Goal: Book appointment/travel/reservation

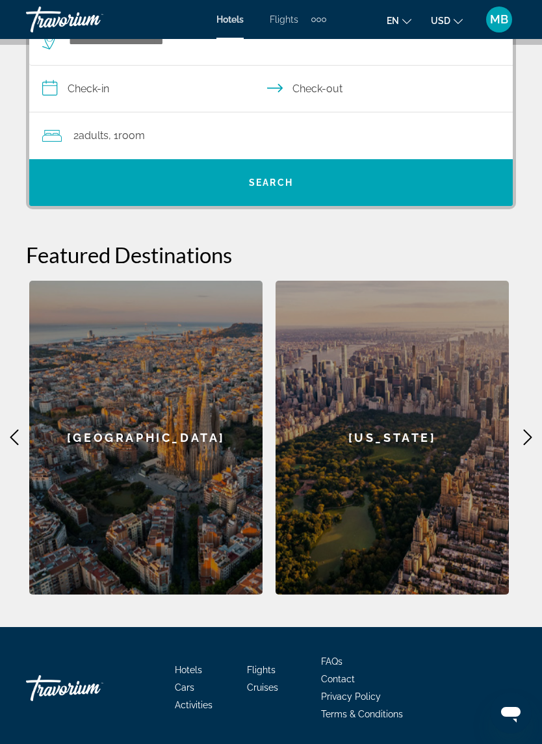
scroll to position [306, 0]
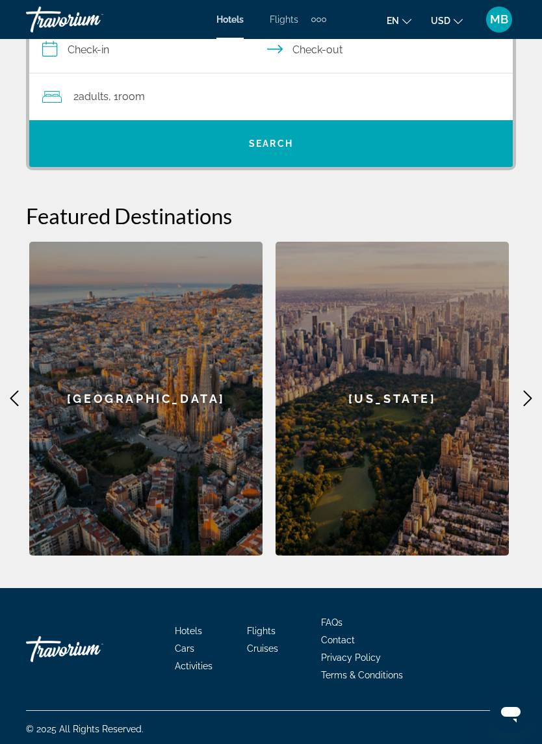
click at [21, 402] on icon "Main content" at bounding box center [14, 399] width 16 height 16
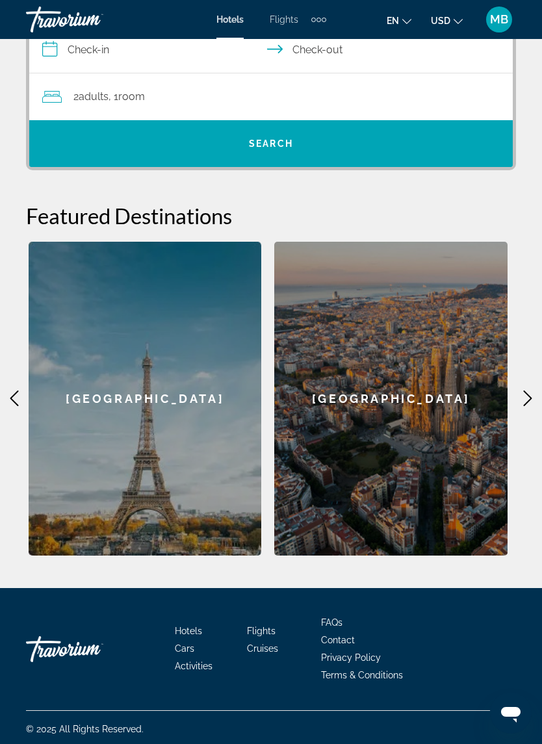
click at [18, 403] on icon "Main content" at bounding box center [14, 399] width 16 height 16
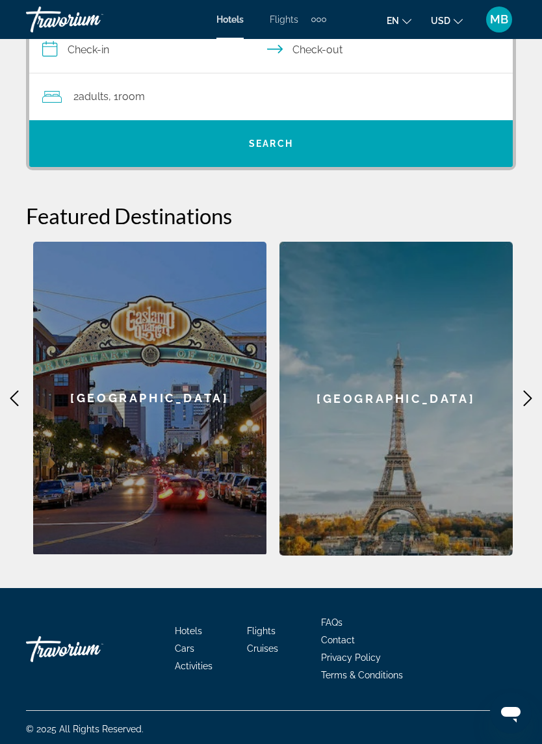
click at [19, 398] on icon "Main content" at bounding box center [14, 399] width 16 height 16
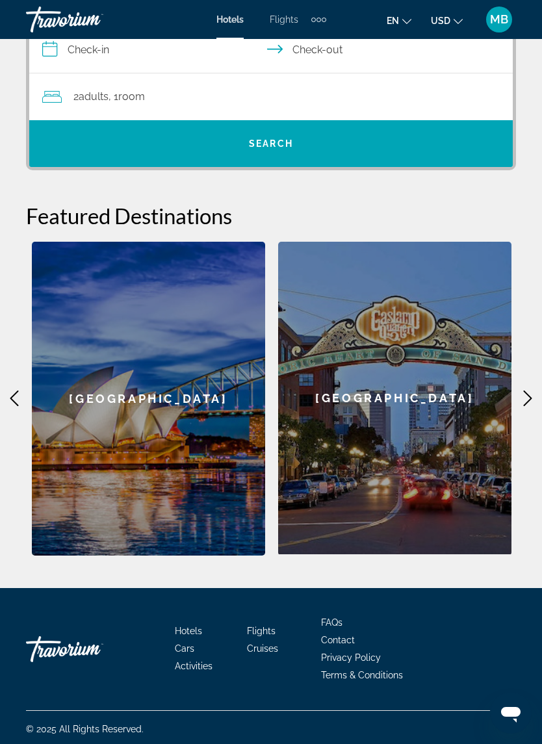
click at [18, 402] on icon "Main content" at bounding box center [14, 399] width 16 height 16
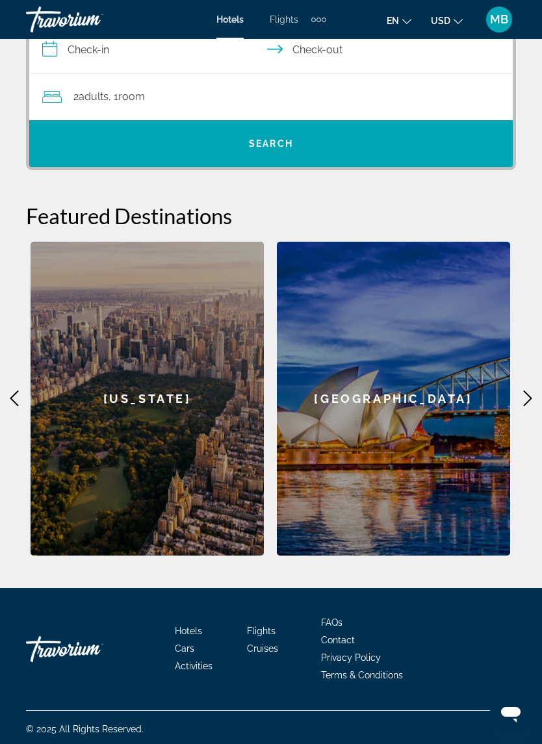
click at [21, 394] on icon "Main content" at bounding box center [14, 399] width 16 height 16
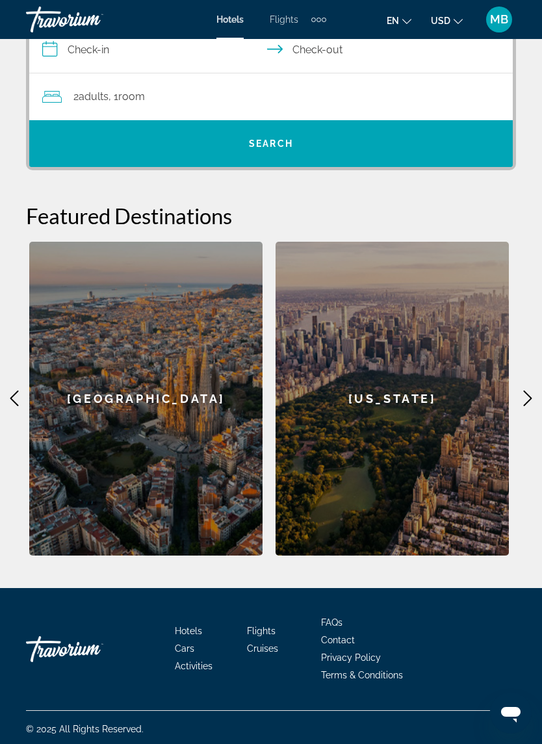
click at [19, 399] on icon "Main content" at bounding box center [14, 399] width 16 height 16
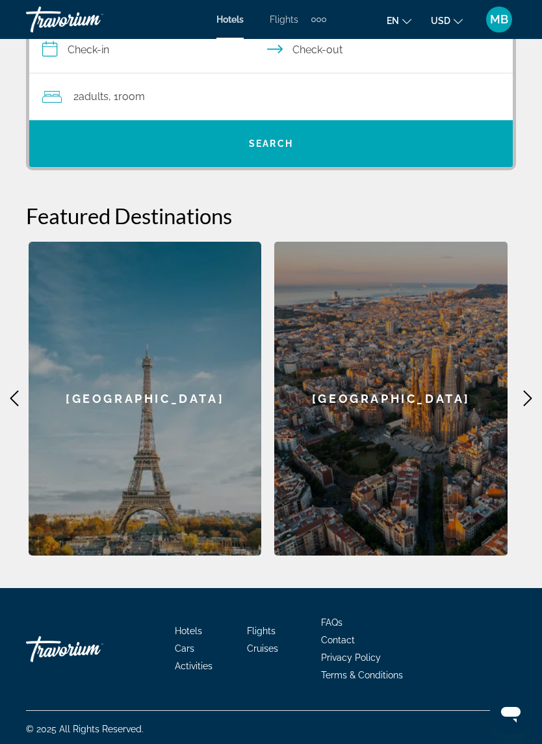
click at [372, 431] on div "[GEOGRAPHIC_DATA]" at bounding box center [390, 399] width 233 height 314
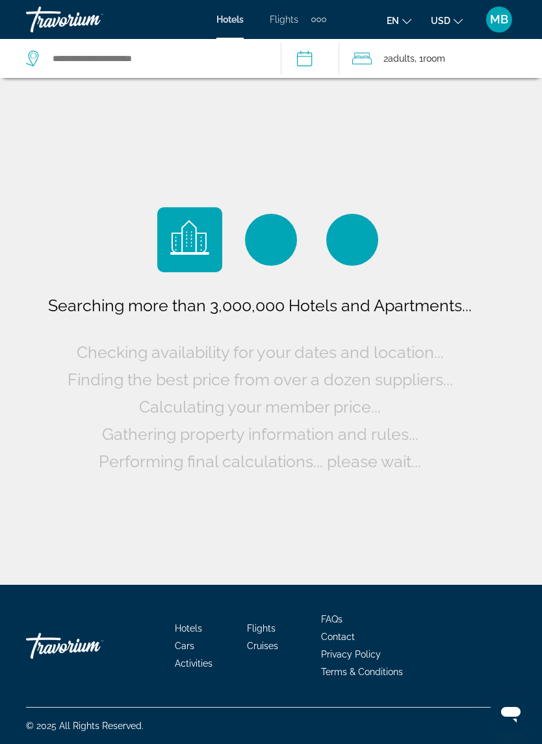
scroll to position [29, 0]
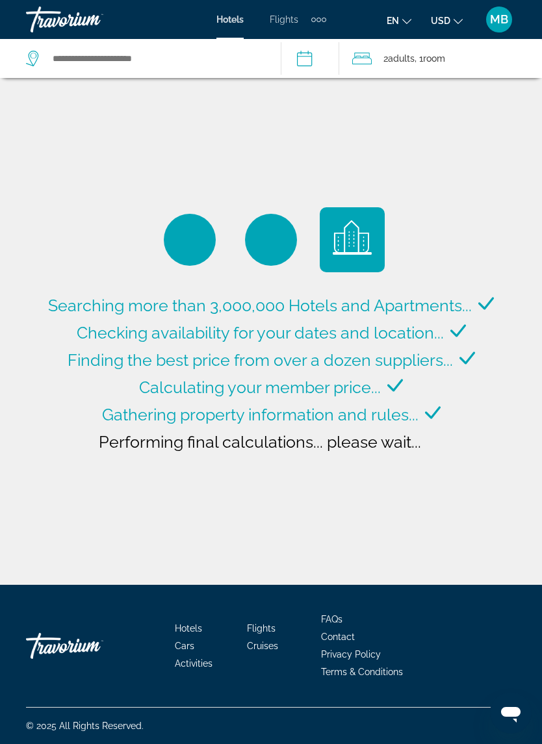
type input "**********"
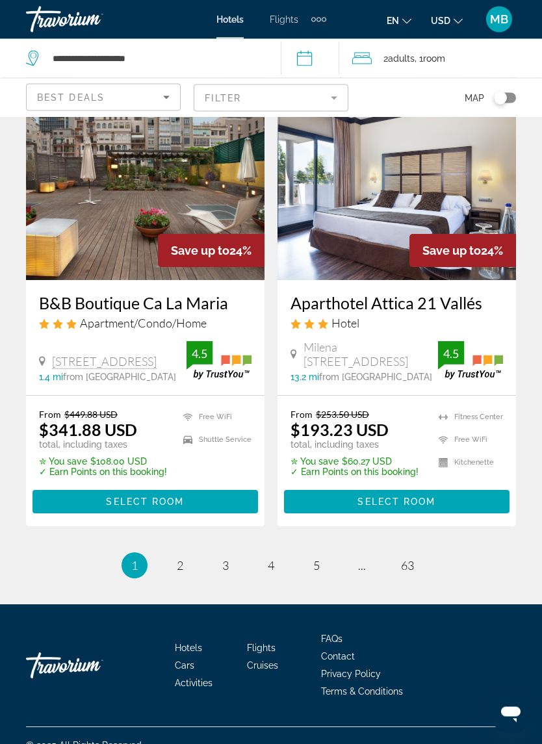
scroll to position [2521, 0]
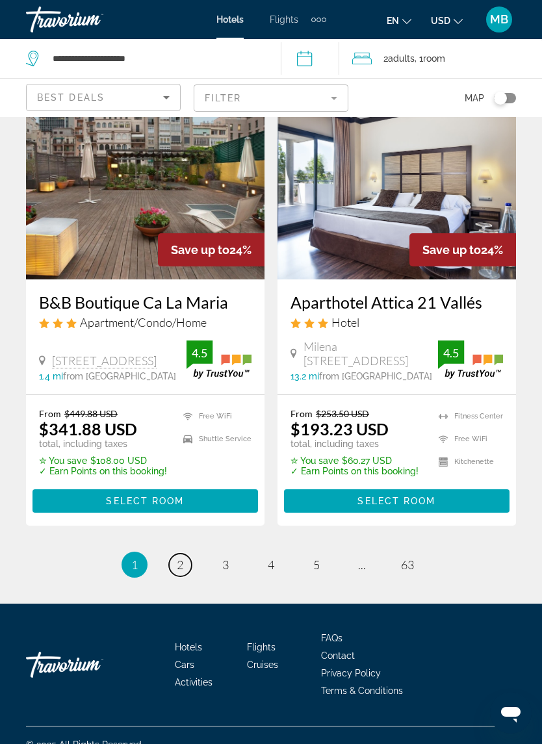
click at [187, 574] on link "page 2" at bounding box center [180, 565] width 23 height 23
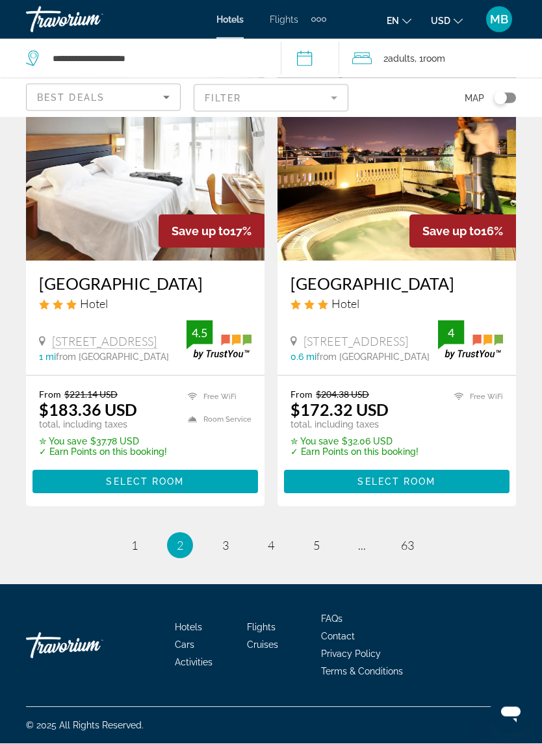
scroll to position [2572, 0]
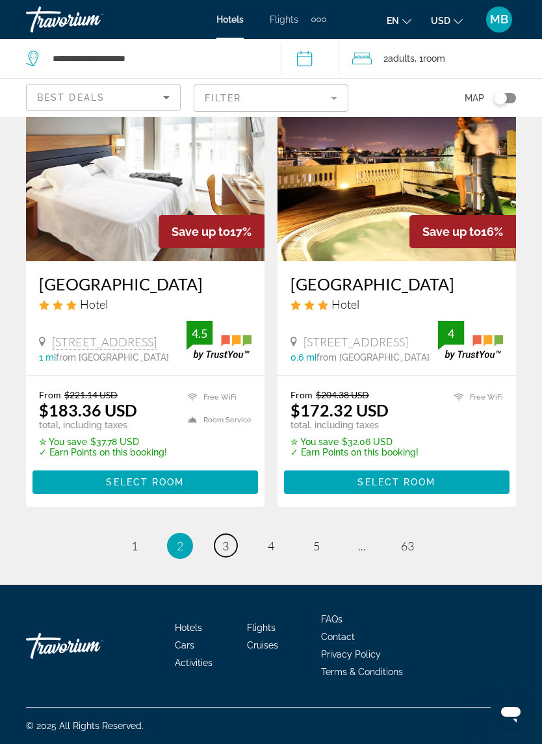
click at [235, 546] on link "page 3" at bounding box center [225, 545] width 23 height 23
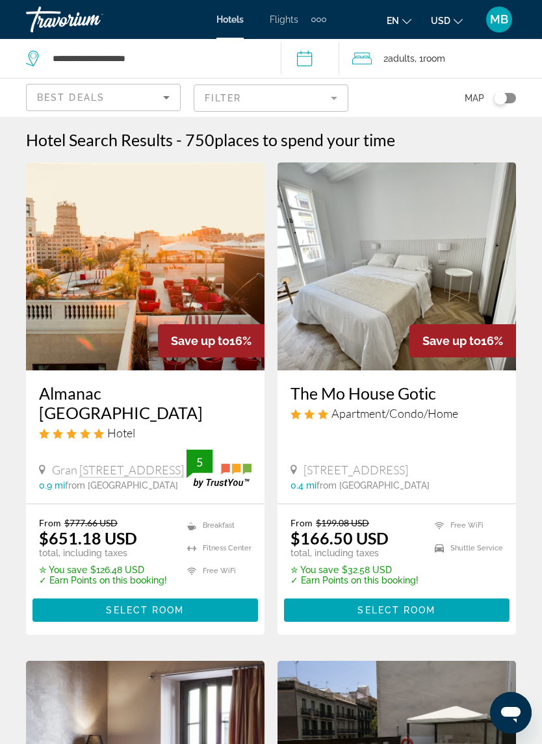
click at [172, 94] on icon "Sort by" at bounding box center [167, 98] width 16 height 16
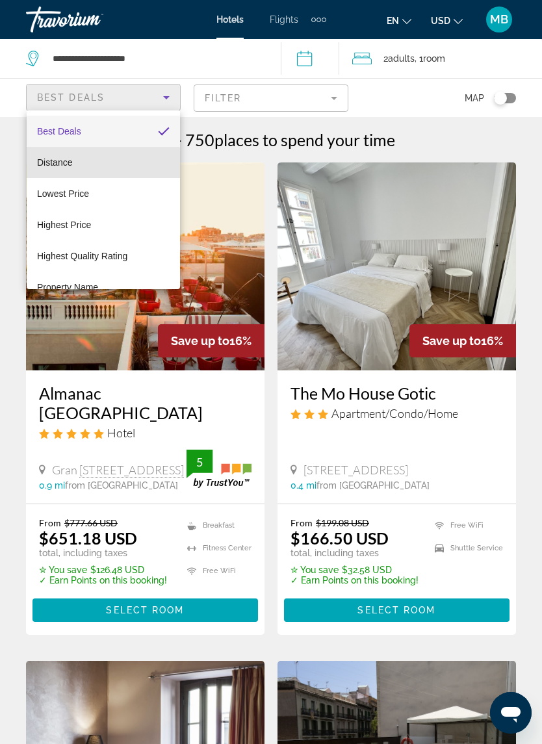
click at [71, 165] on span "Distance" at bounding box center [54, 162] width 35 height 10
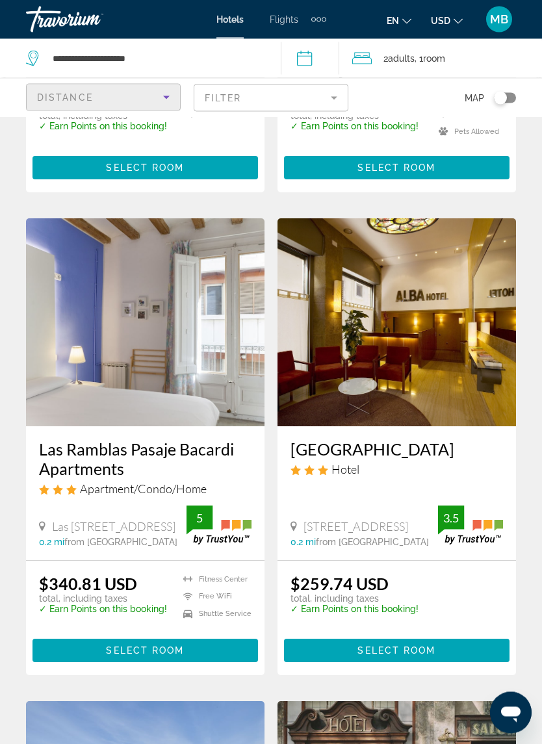
scroll to position [427, 0]
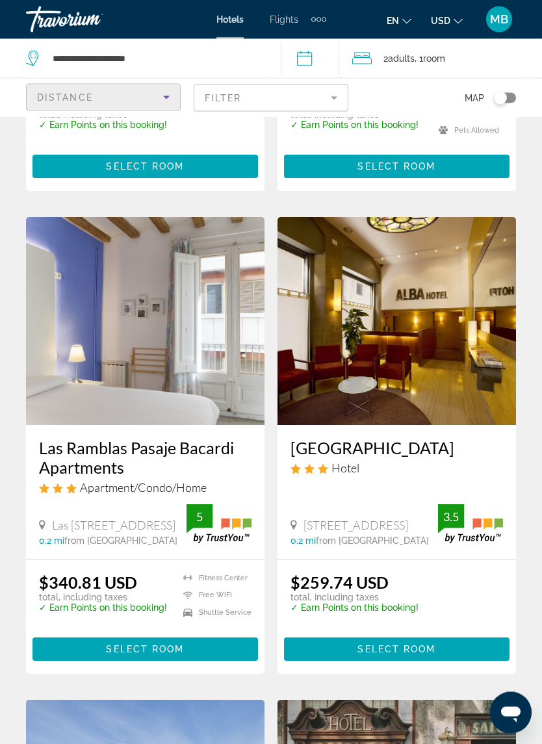
click at [175, 519] on span "Las [STREET_ADDRESS]" at bounding box center [113, 526] width 123 height 14
click at [187, 382] on img "Main content" at bounding box center [145, 322] width 239 height 208
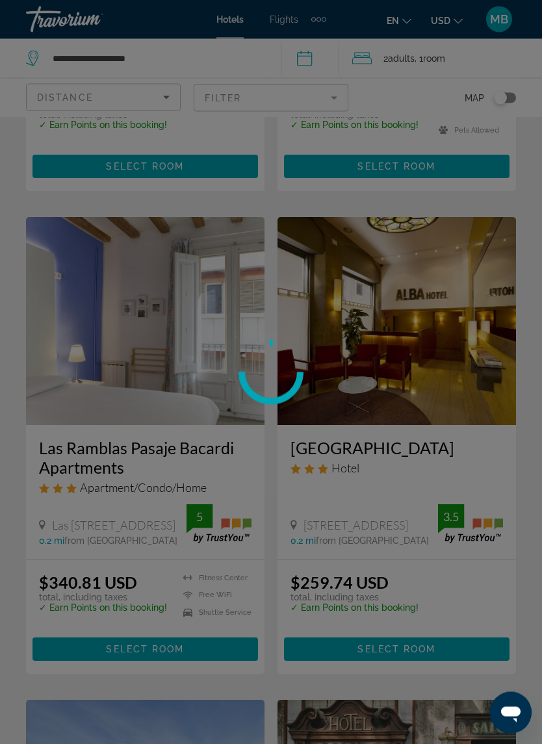
scroll to position [428, 0]
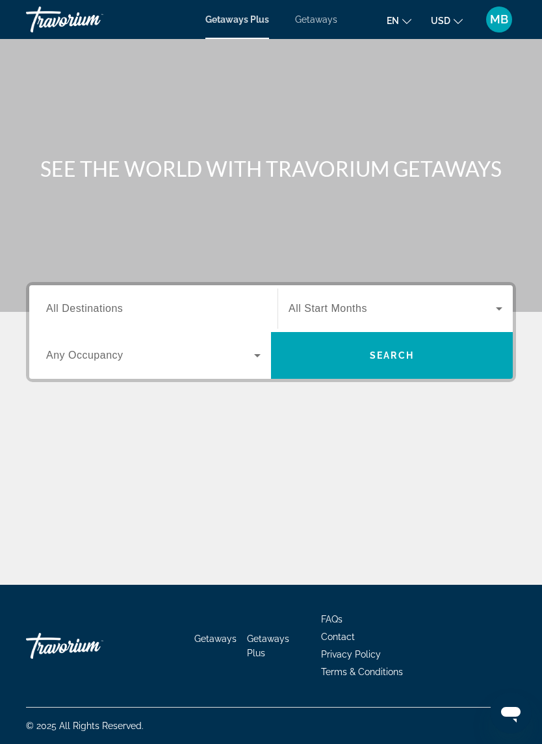
click at [164, 308] on input "Destination All Destinations" at bounding box center [153, 310] width 214 height 16
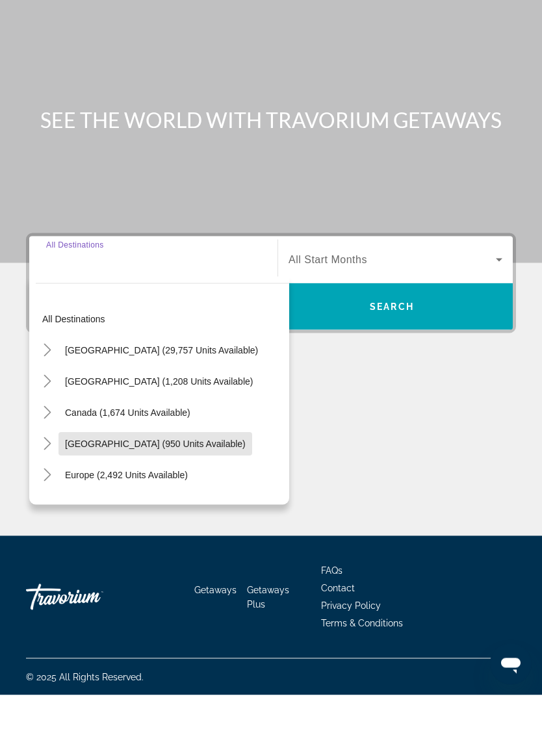
scroll to position [32, 0]
click at [180, 487] on span "Caribbean & Atlantic Islands (950 units available)" at bounding box center [155, 492] width 181 height 10
type input "**********"
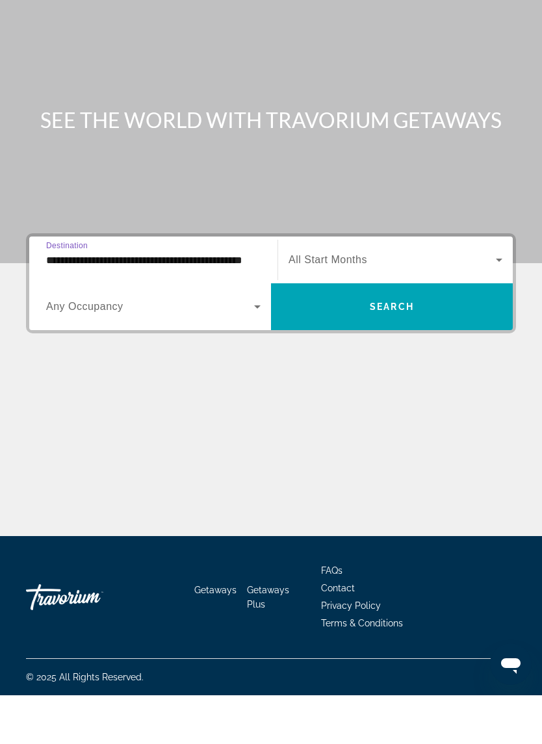
click at [499, 307] on icon "Search widget" at bounding box center [499, 308] width 6 height 3
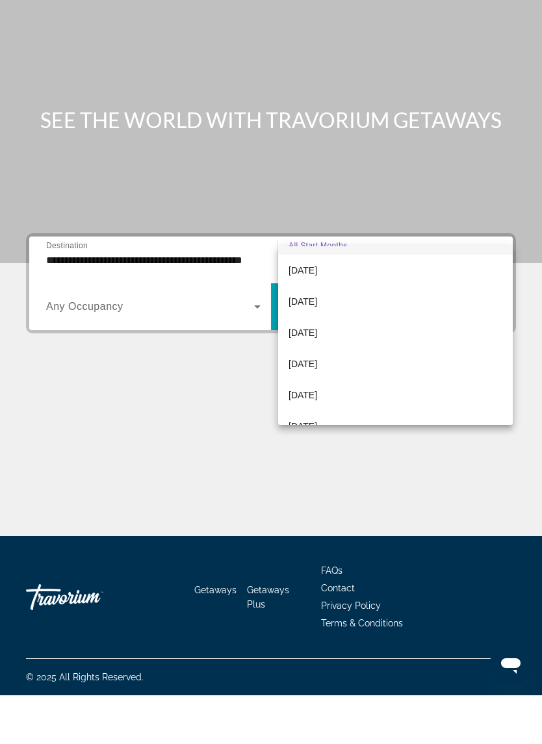
scroll to position [27, 0]
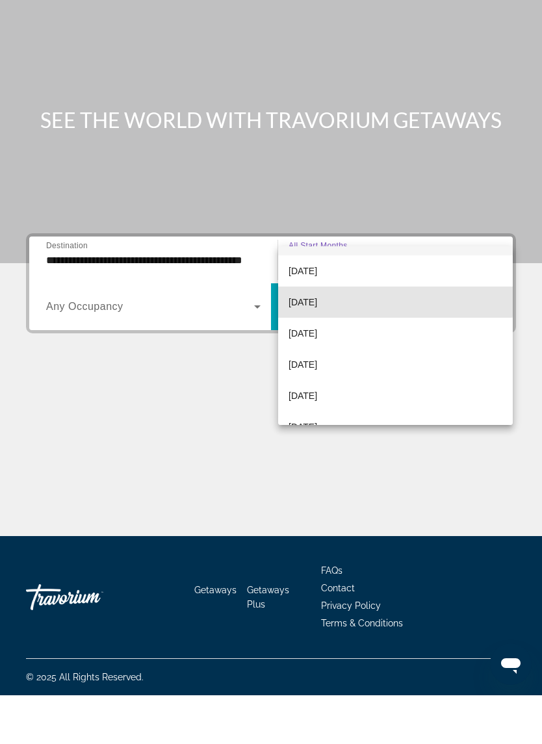
click at [317, 343] on span "October 2025" at bounding box center [303, 351] width 29 height 16
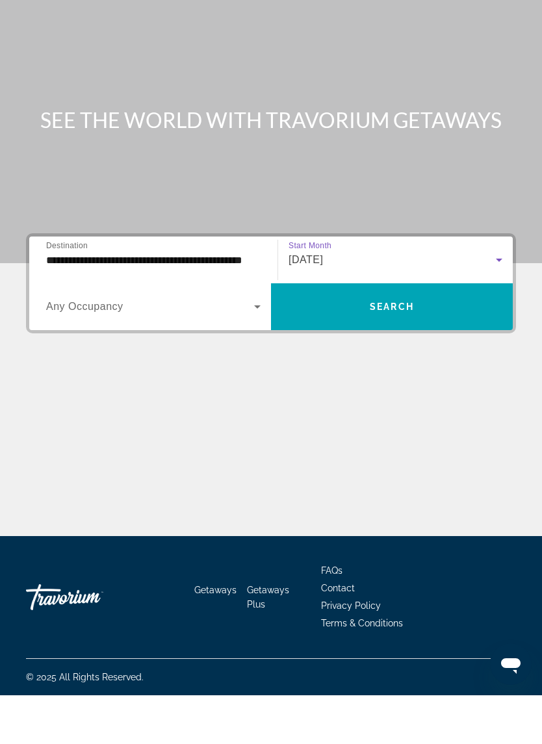
click at [408, 350] on span "Search" at bounding box center [392, 355] width 44 height 10
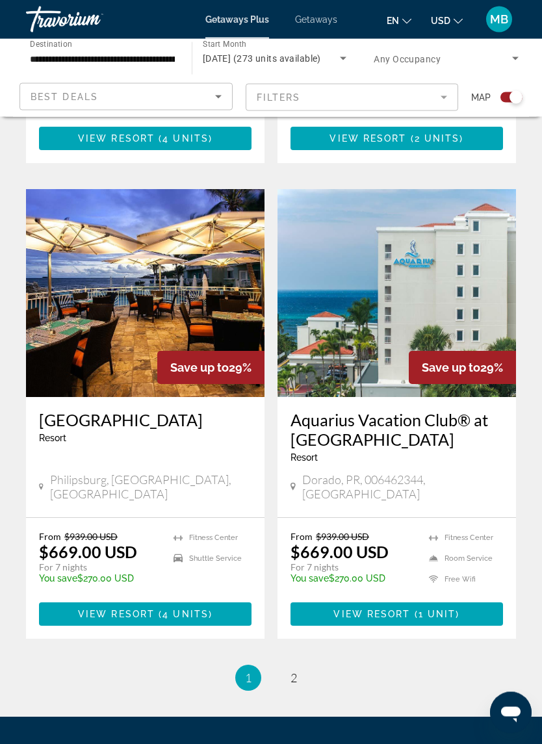
scroll to position [2619, 0]
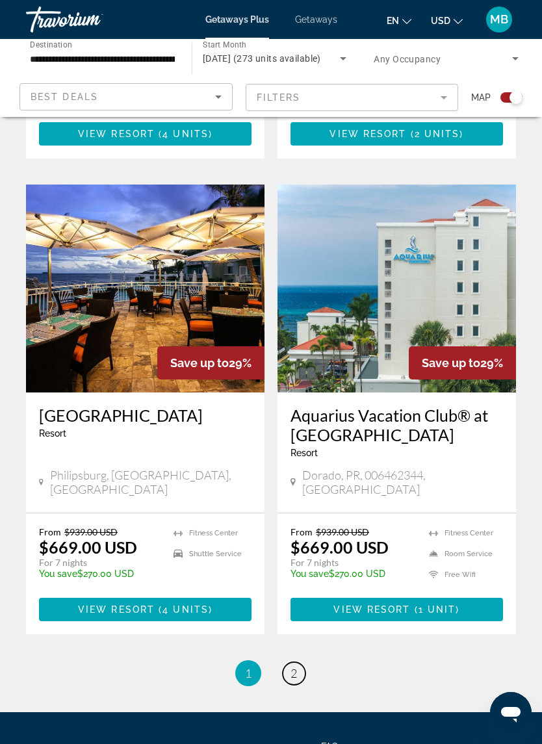
click at [298, 662] on link "page 2" at bounding box center [294, 673] width 23 height 23
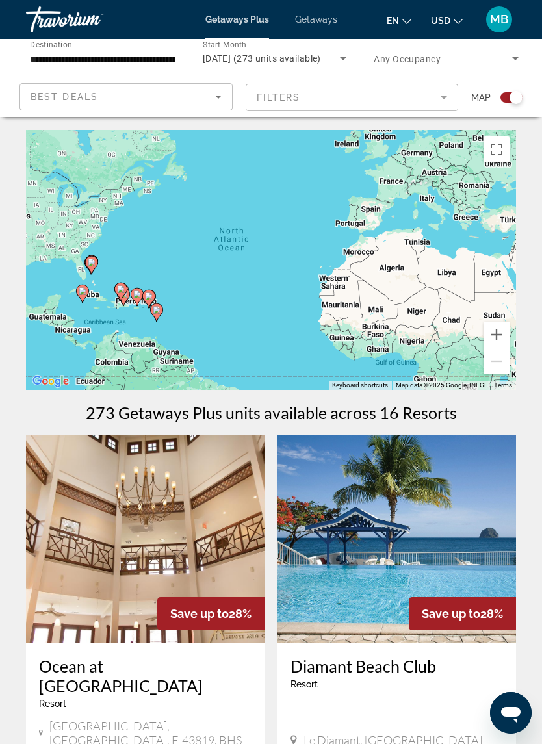
click at [323, 14] on span "Getaways" at bounding box center [316, 19] width 42 height 10
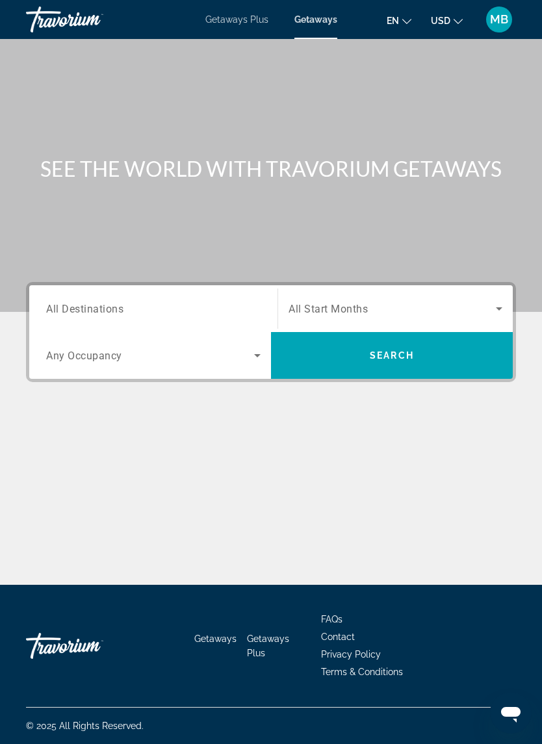
click at [133, 359] on span "Search widget" at bounding box center [150, 356] width 208 height 16
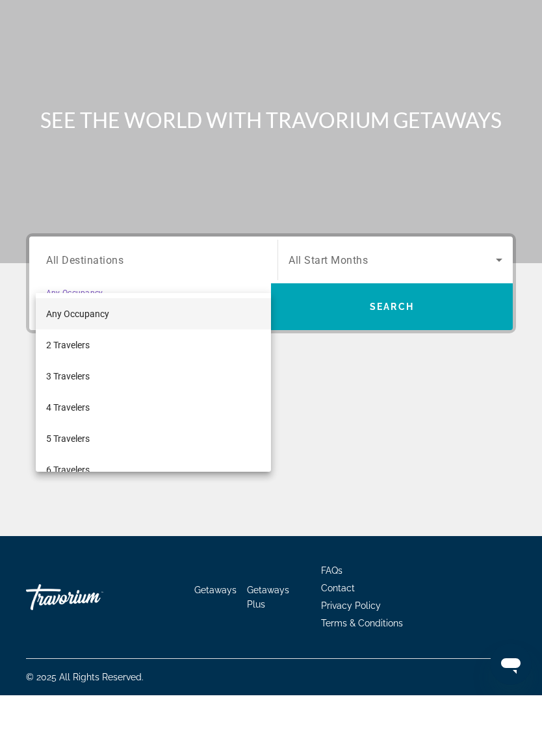
click at [126, 226] on div at bounding box center [271, 372] width 542 height 744
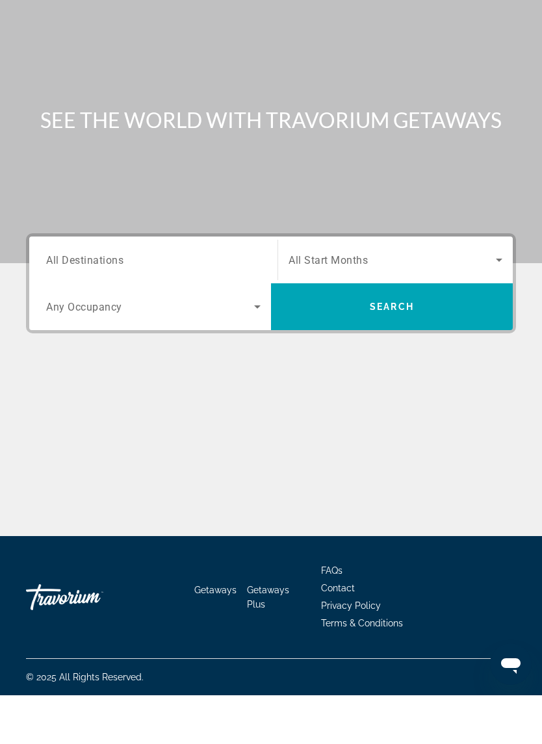
click at [183, 348] on span "Search widget" at bounding box center [150, 356] width 208 height 16
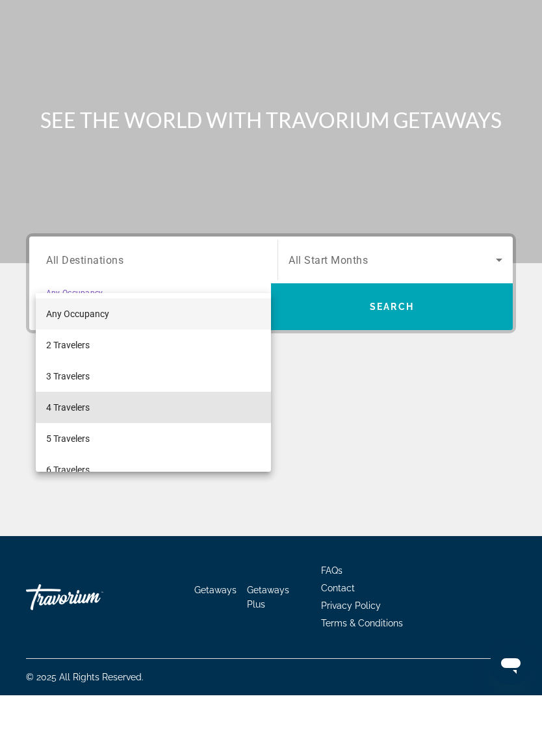
click at [103, 441] on mat-option "4 Travelers" at bounding box center [153, 456] width 235 height 31
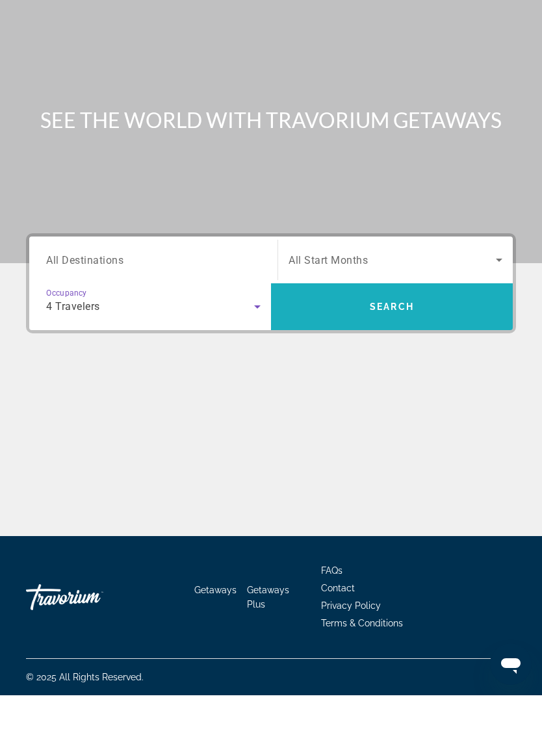
click at [404, 350] on span "Search" at bounding box center [392, 355] width 44 height 10
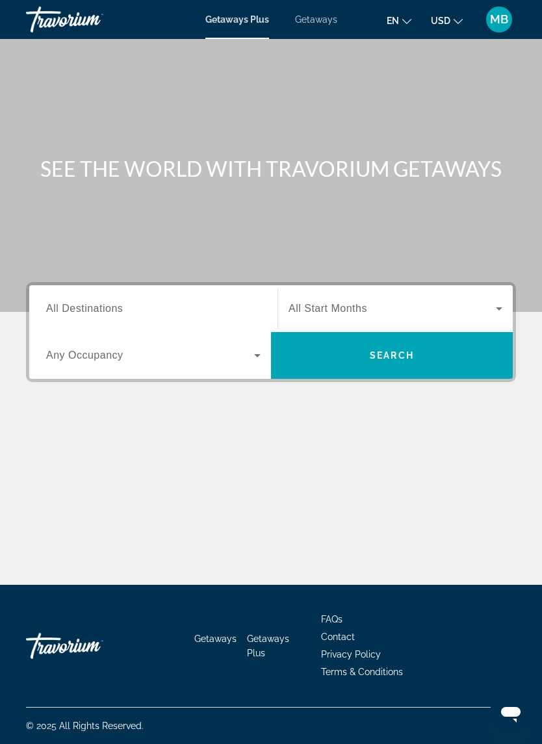
click at [79, 305] on span "All Destinations" at bounding box center [84, 308] width 77 height 11
click at [79, 305] on input "Destination All Destinations" at bounding box center [153, 310] width 214 height 16
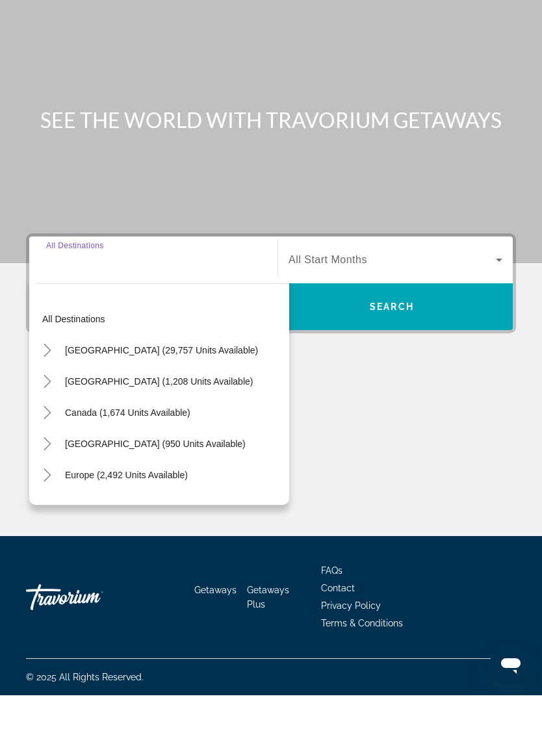
scroll to position [32, 0]
click at [82, 394] on span "United States (29,757 units available)" at bounding box center [161, 399] width 193 height 10
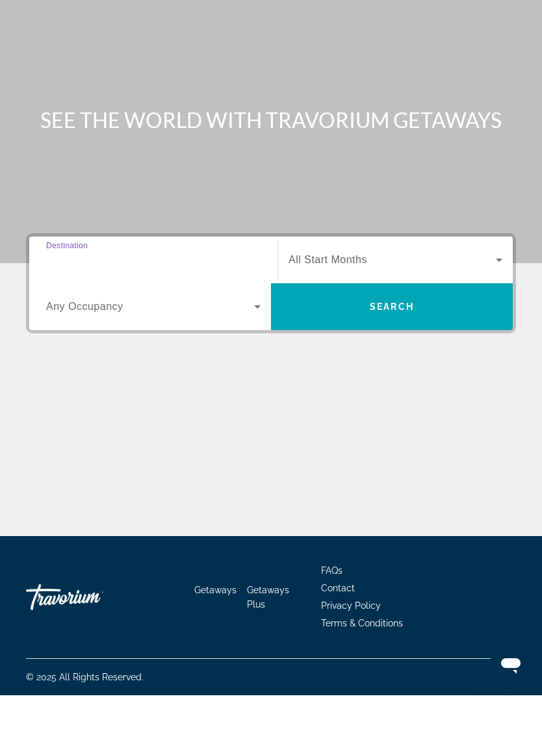
type input "**********"
click at [81, 348] on span "Search widget" at bounding box center [150, 356] width 208 height 16
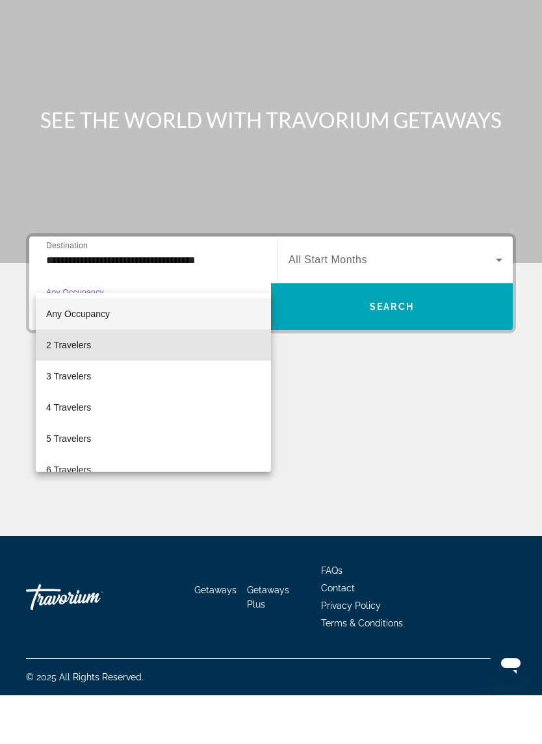
click at [69, 386] on span "2 Travelers" at bounding box center [68, 394] width 45 height 16
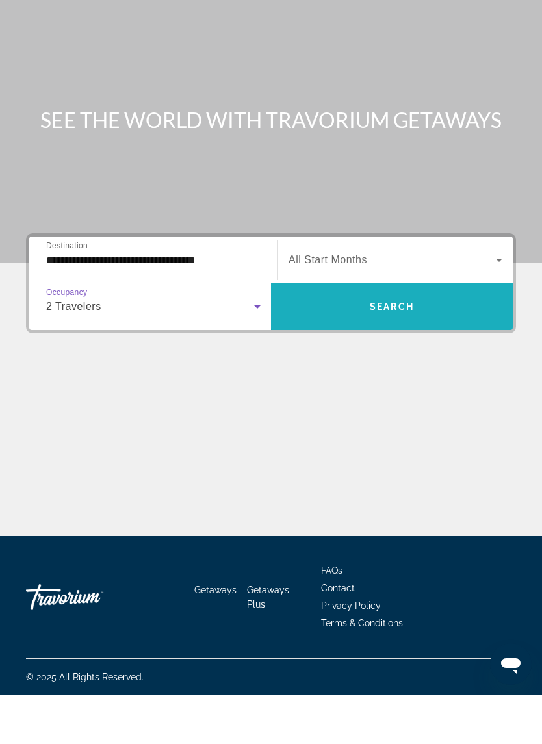
click at [421, 340] on span "Search widget" at bounding box center [392, 355] width 242 height 31
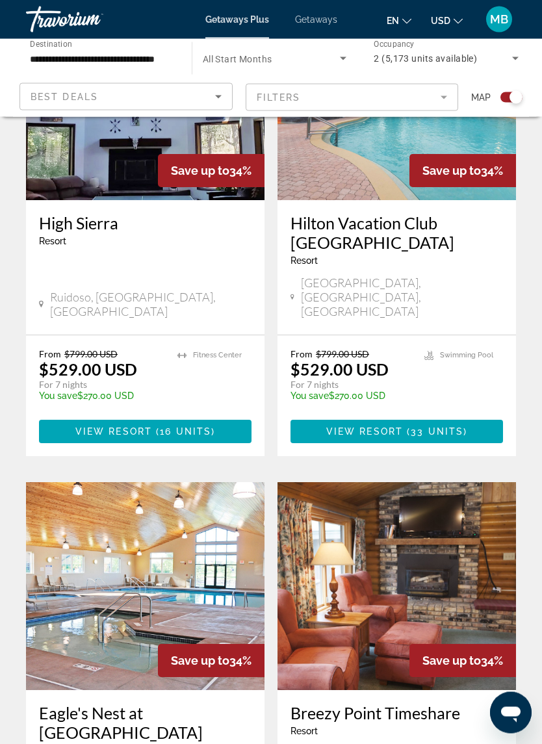
scroll to position [443, 0]
click at [392, 426] on span "View Resort" at bounding box center [364, 431] width 77 height 10
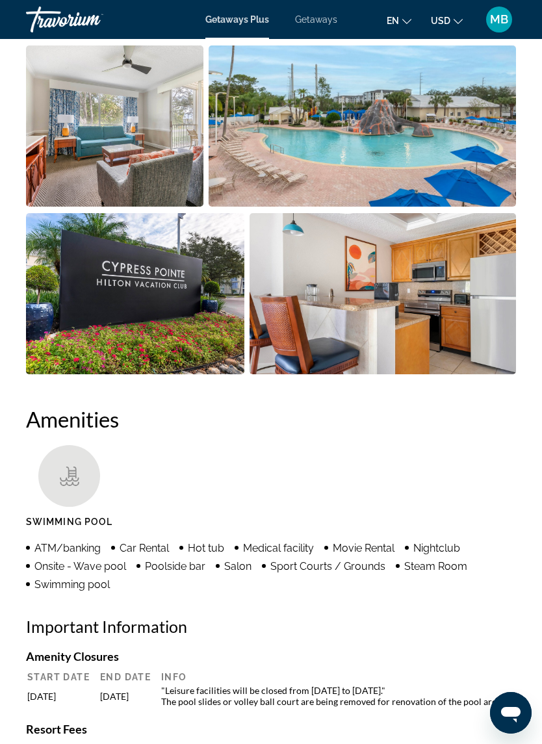
scroll to position [1076, 0]
